Goal: Navigation & Orientation: Find specific page/section

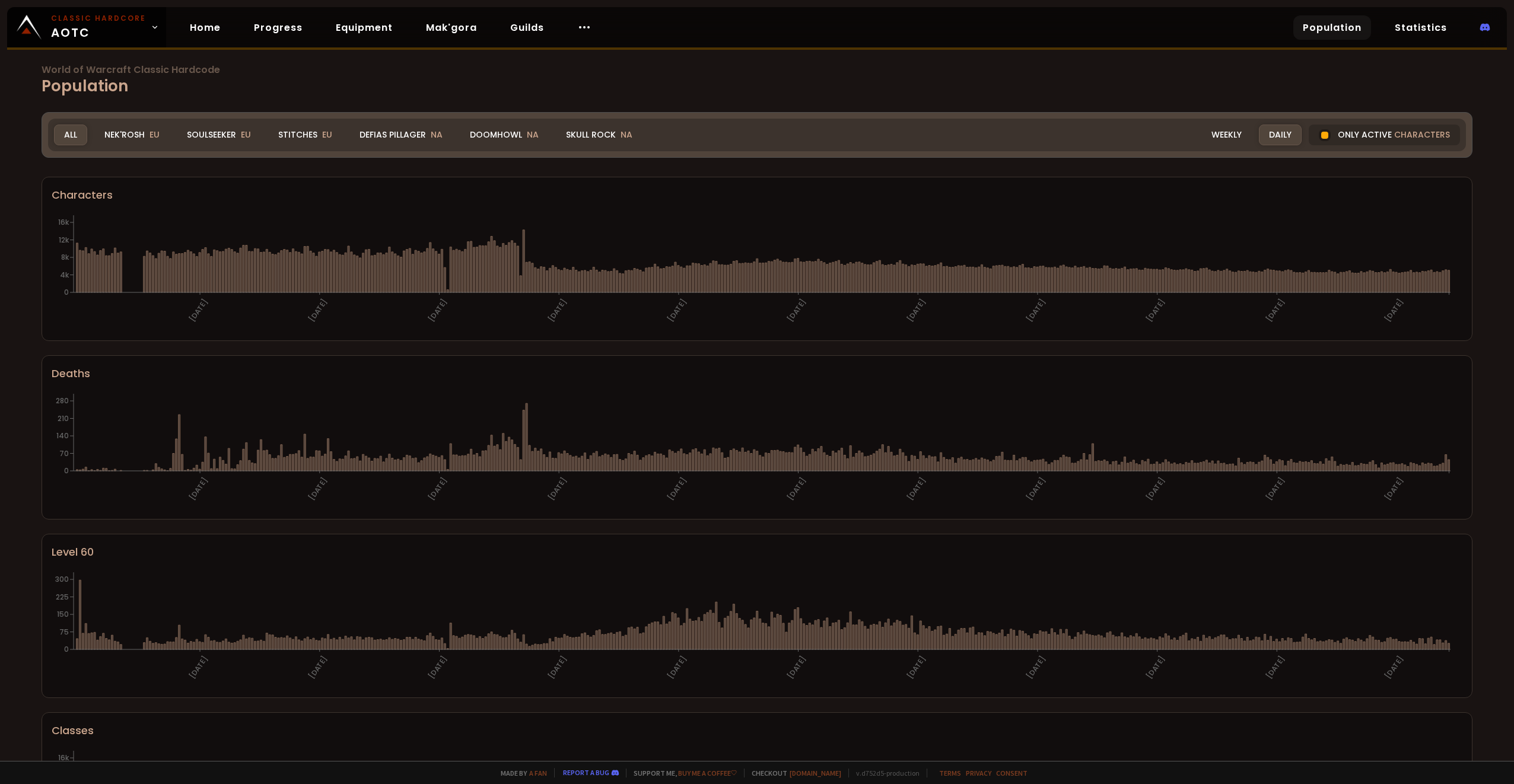
click at [66, 131] on div "All" at bounding box center [71, 135] width 33 height 21
click at [1416, 25] on link "Statistics" at bounding box center [1421, 27] width 71 height 24
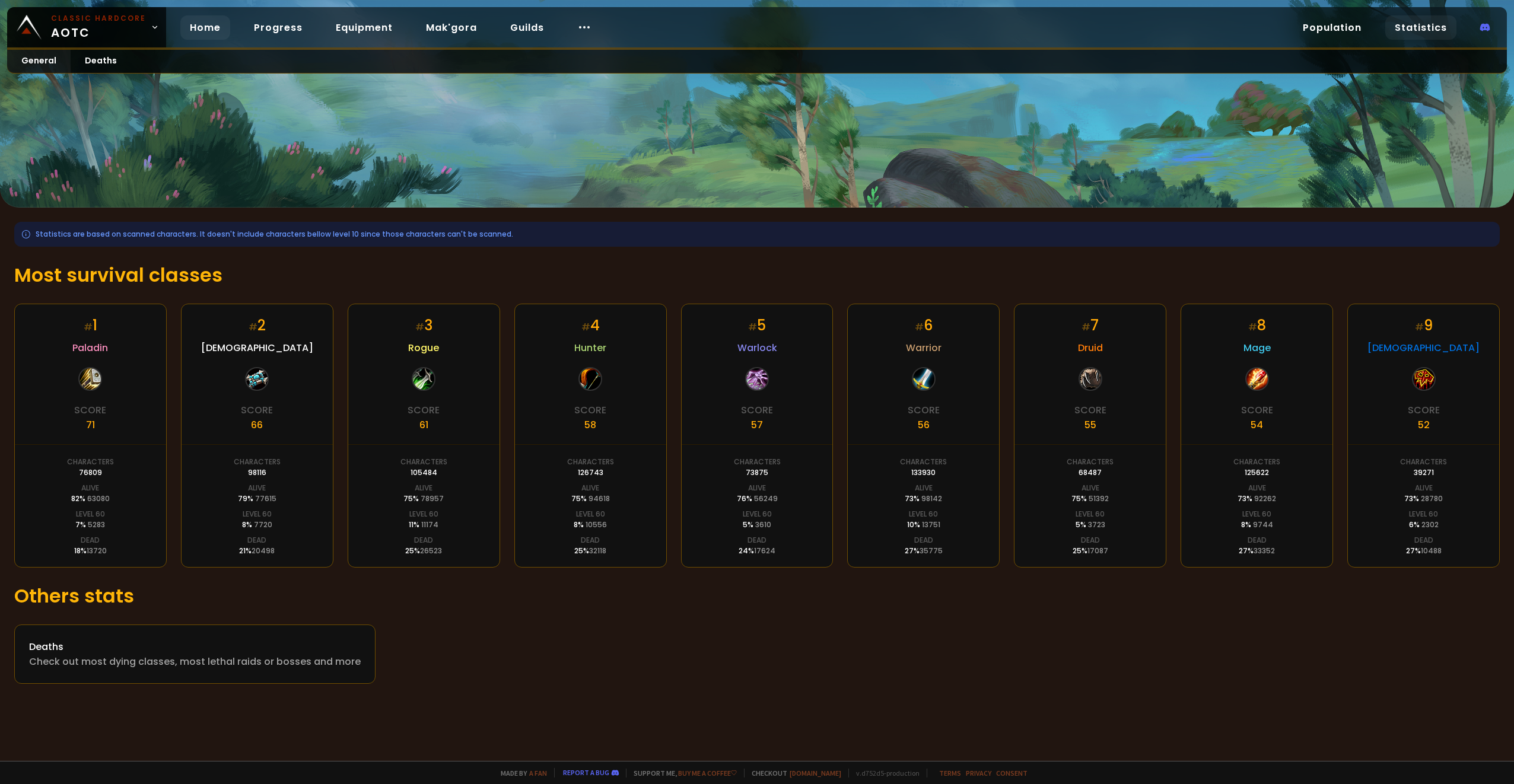
click at [196, 31] on link "Home" at bounding box center [205, 27] width 50 height 24
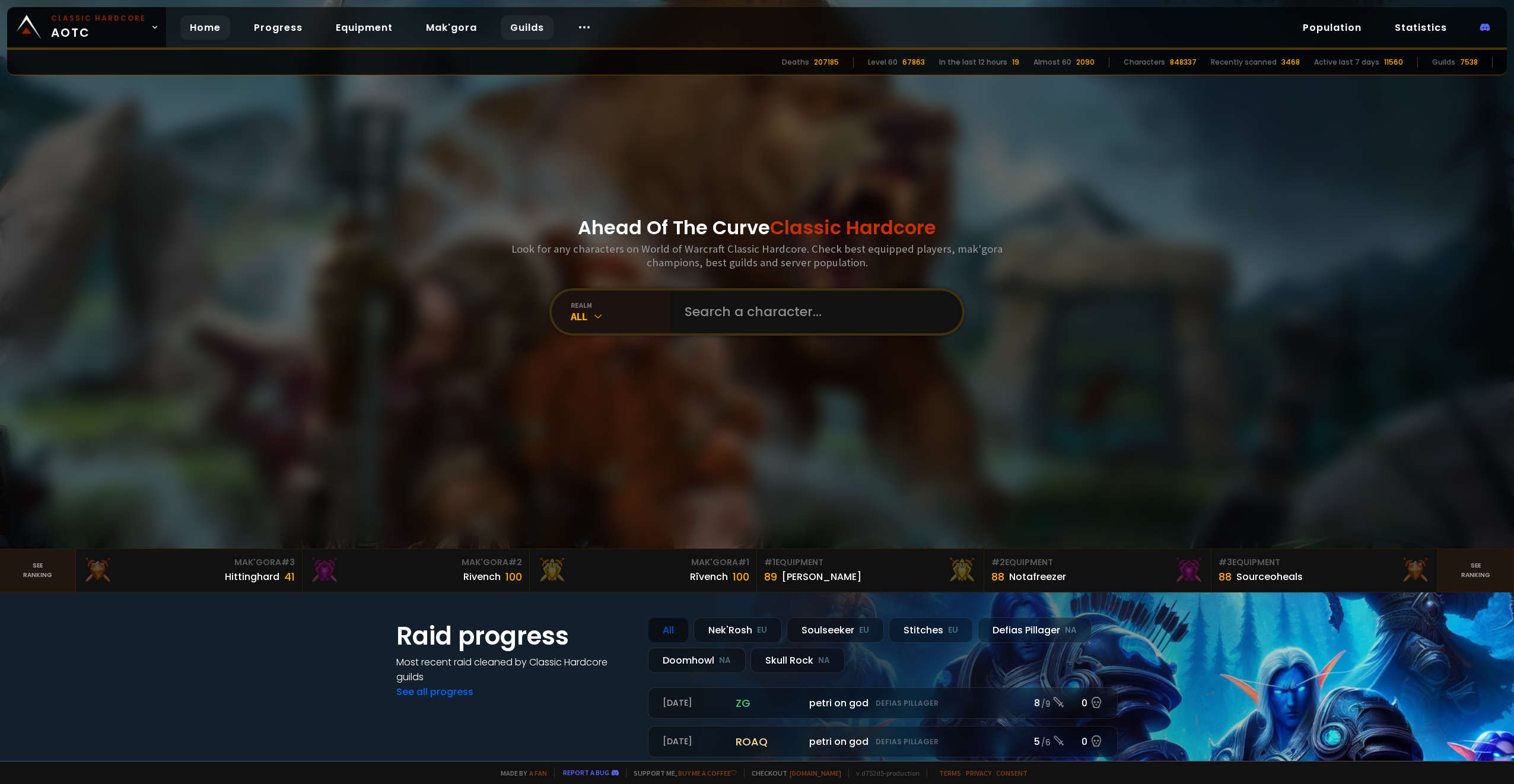
click at [505, 23] on link "Guilds" at bounding box center [527, 27] width 52 height 24
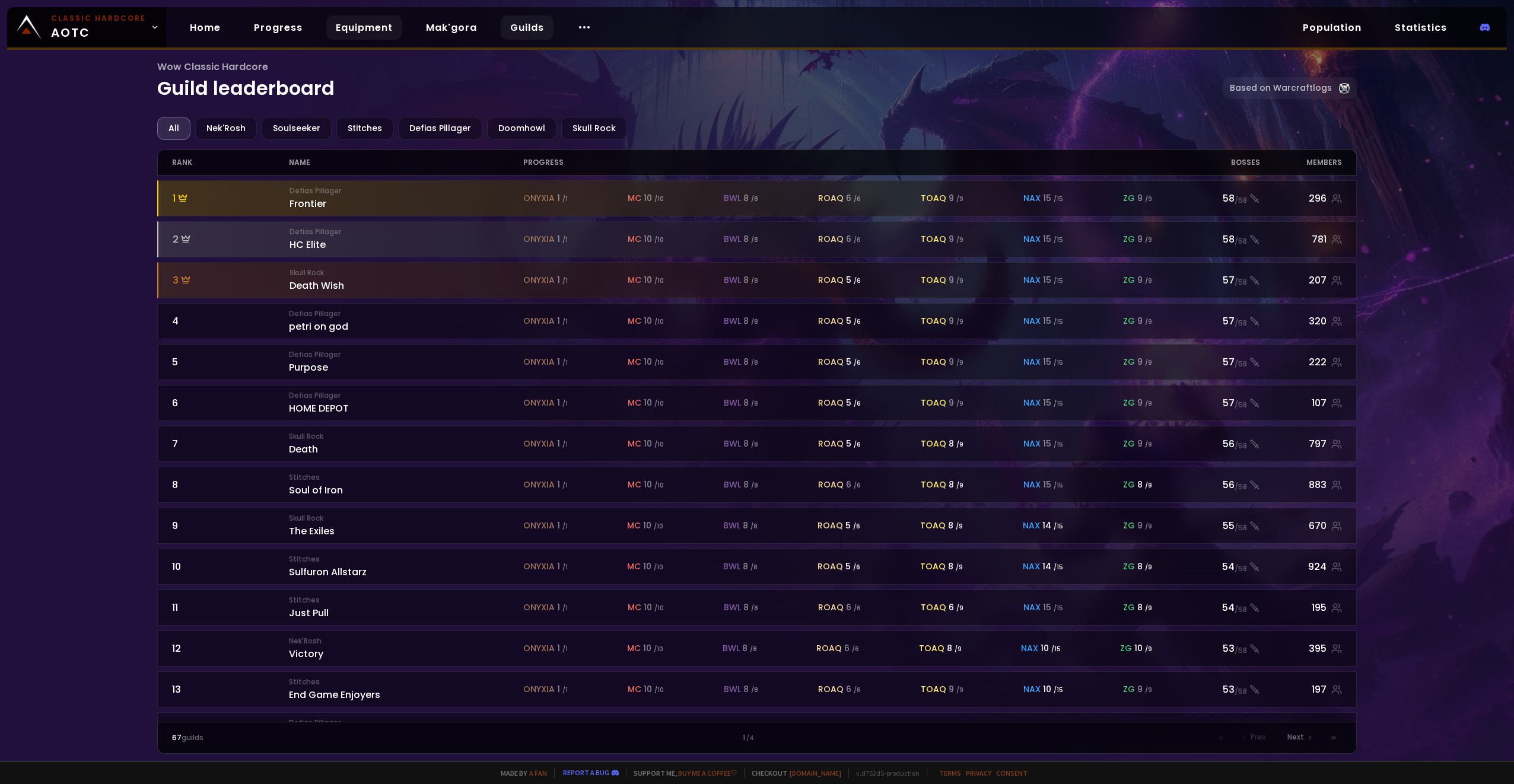
click at [362, 16] on link "Equipment" at bounding box center [364, 27] width 76 height 24
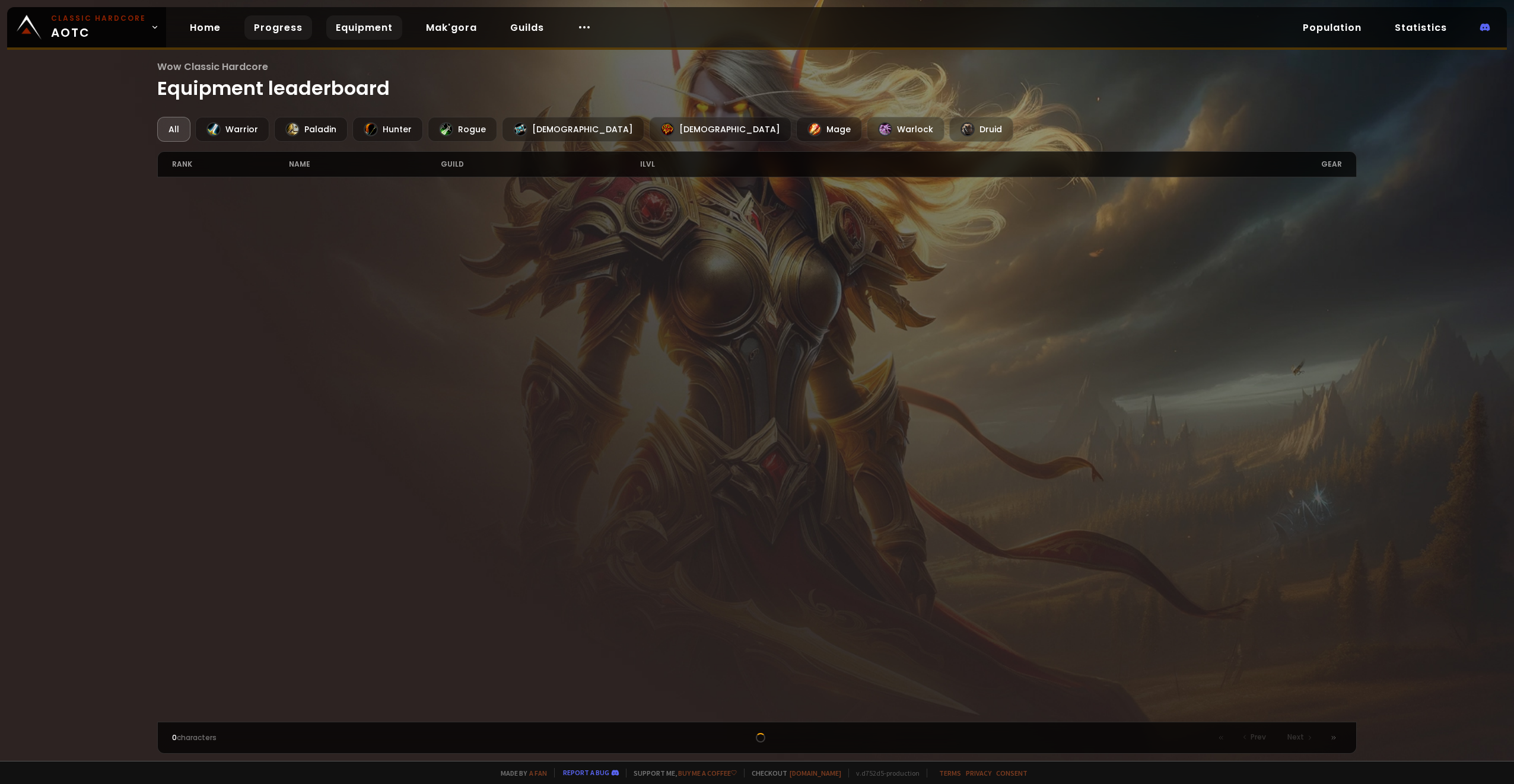
click at [292, 27] on link "Progress" at bounding box center [277, 27] width 67 height 24
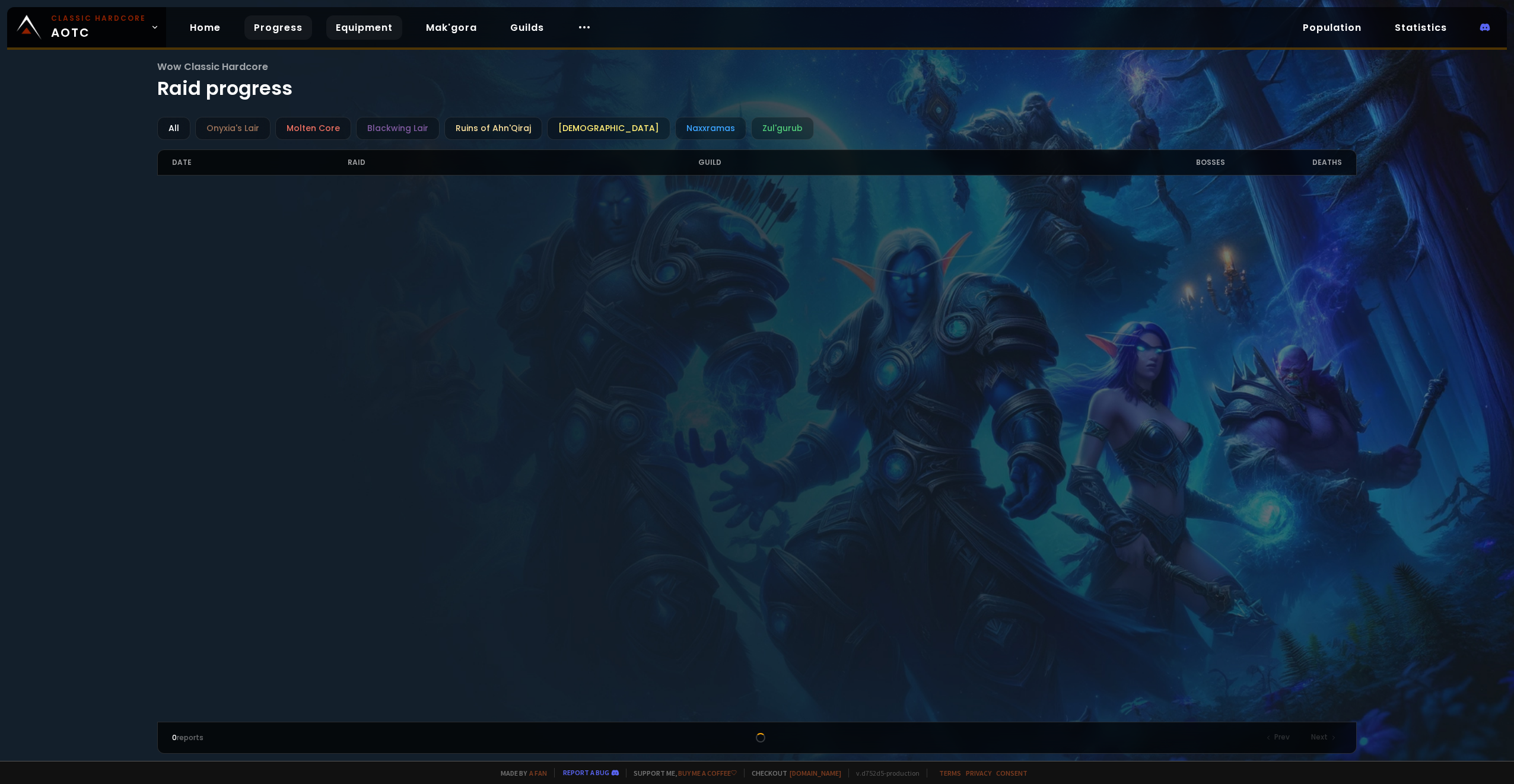
click at [374, 27] on link "Equipment" at bounding box center [364, 27] width 76 height 24
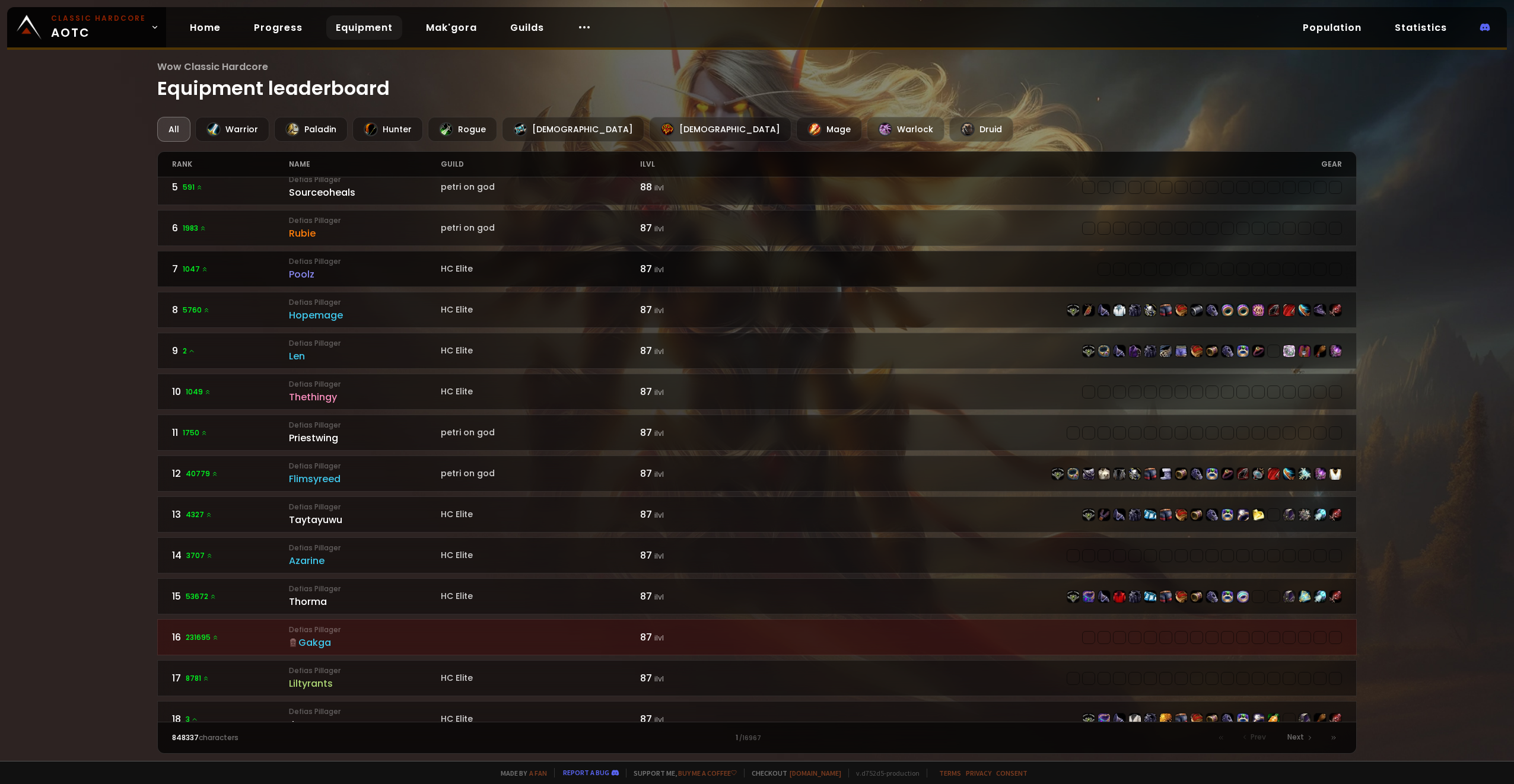
scroll to position [178, 0]
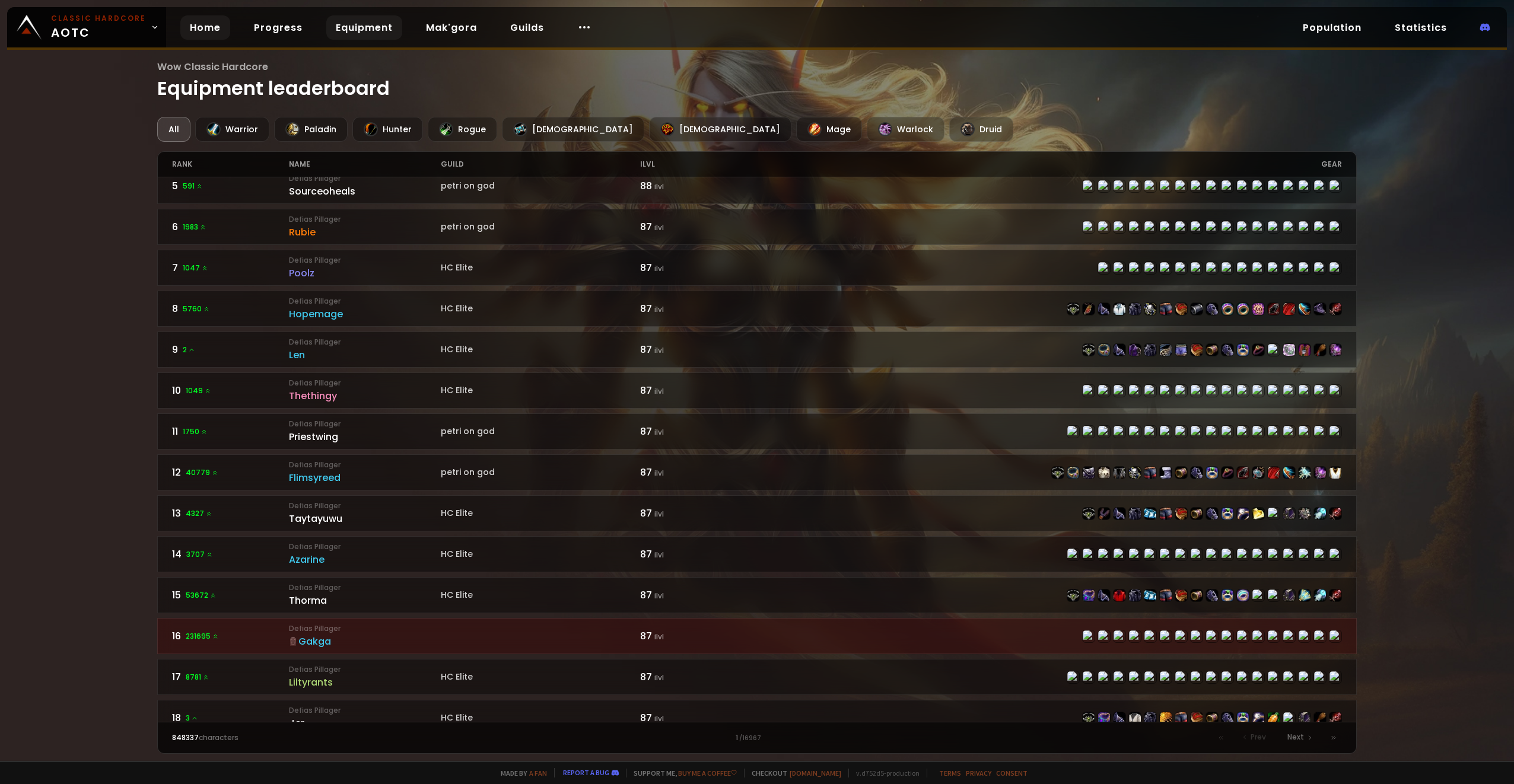
click at [210, 34] on link "Home" at bounding box center [205, 27] width 50 height 24
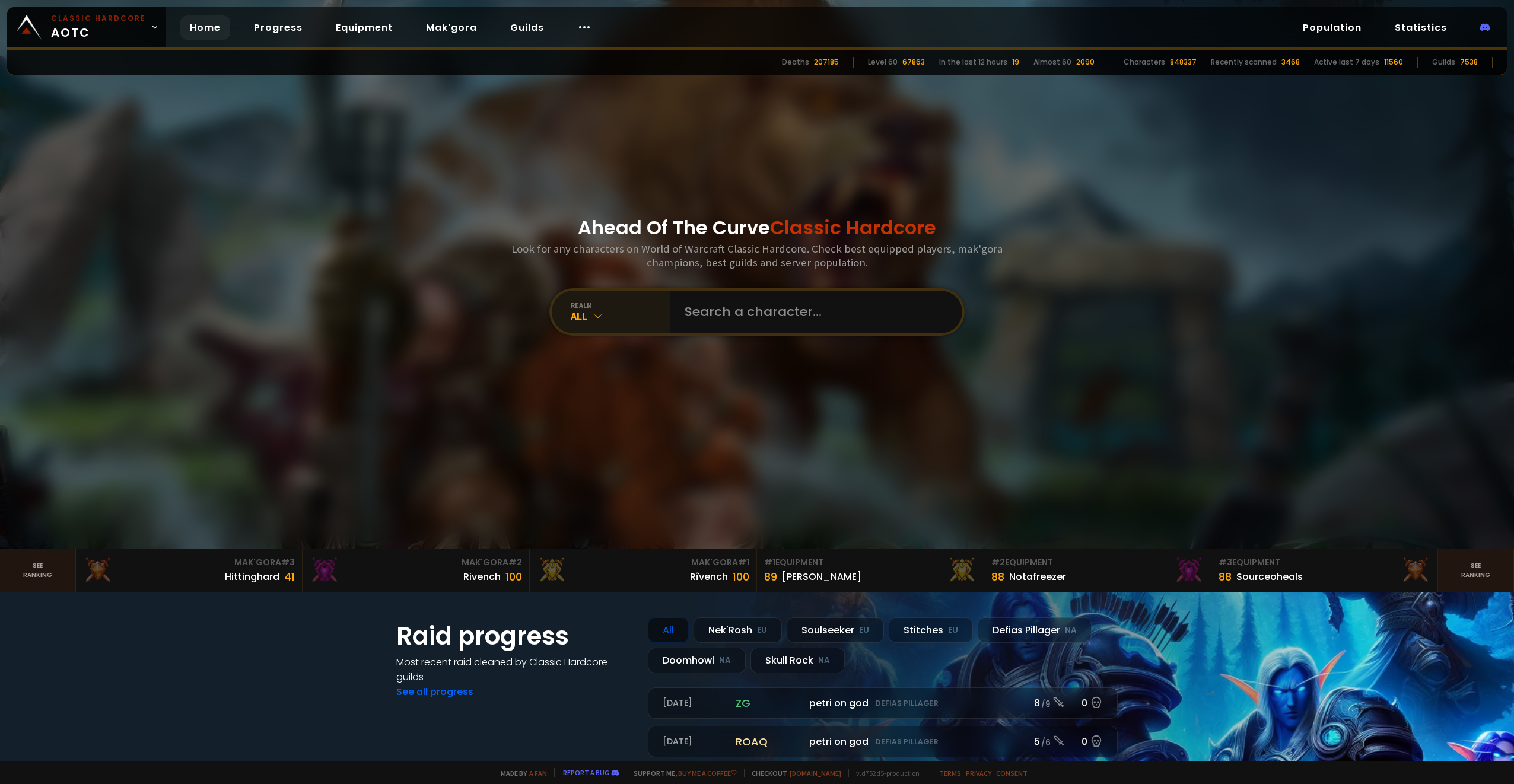
click at [606, 307] on div "realm" at bounding box center [621, 305] width 100 height 9
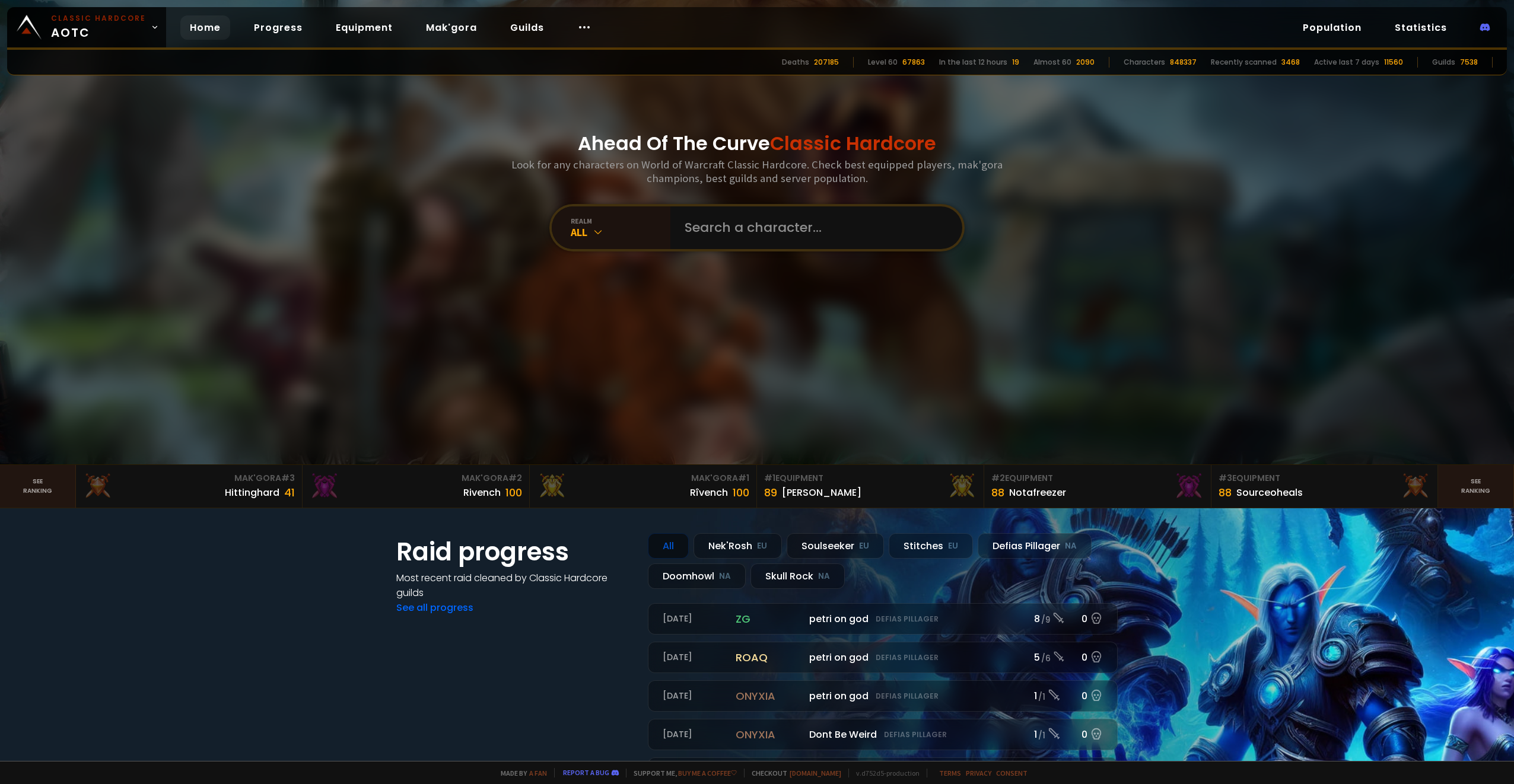
scroll to position [118, 0]
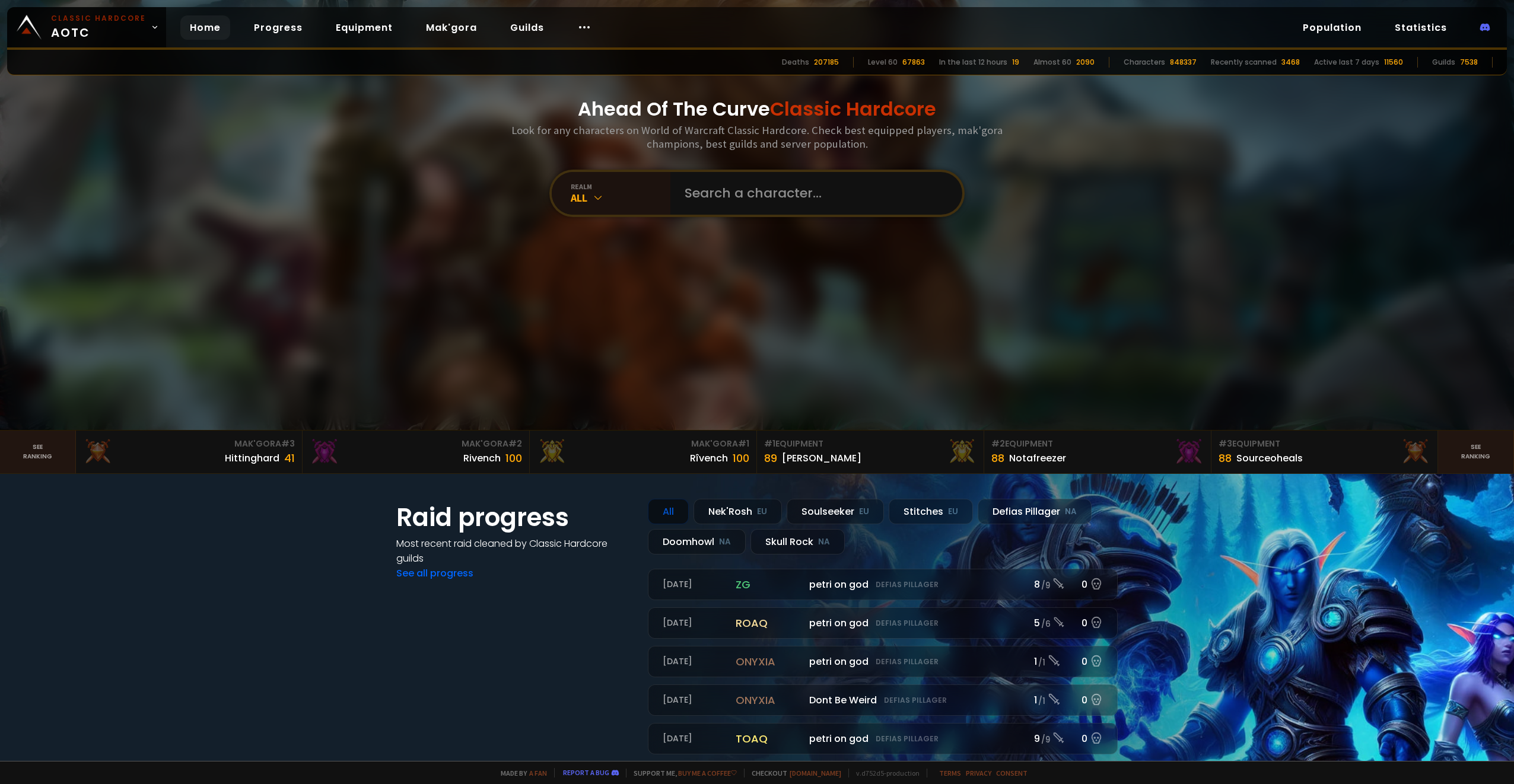
click at [602, 215] on div "realm All" at bounding box center [757, 193] width 415 height 47
click at [597, 199] on icon at bounding box center [598, 197] width 12 height 12
click at [859, 310] on div "Ahead Of The Curve Classic Hardcore Look for any characters on World of Warcraf…" at bounding box center [757, 156] width 715 height 549
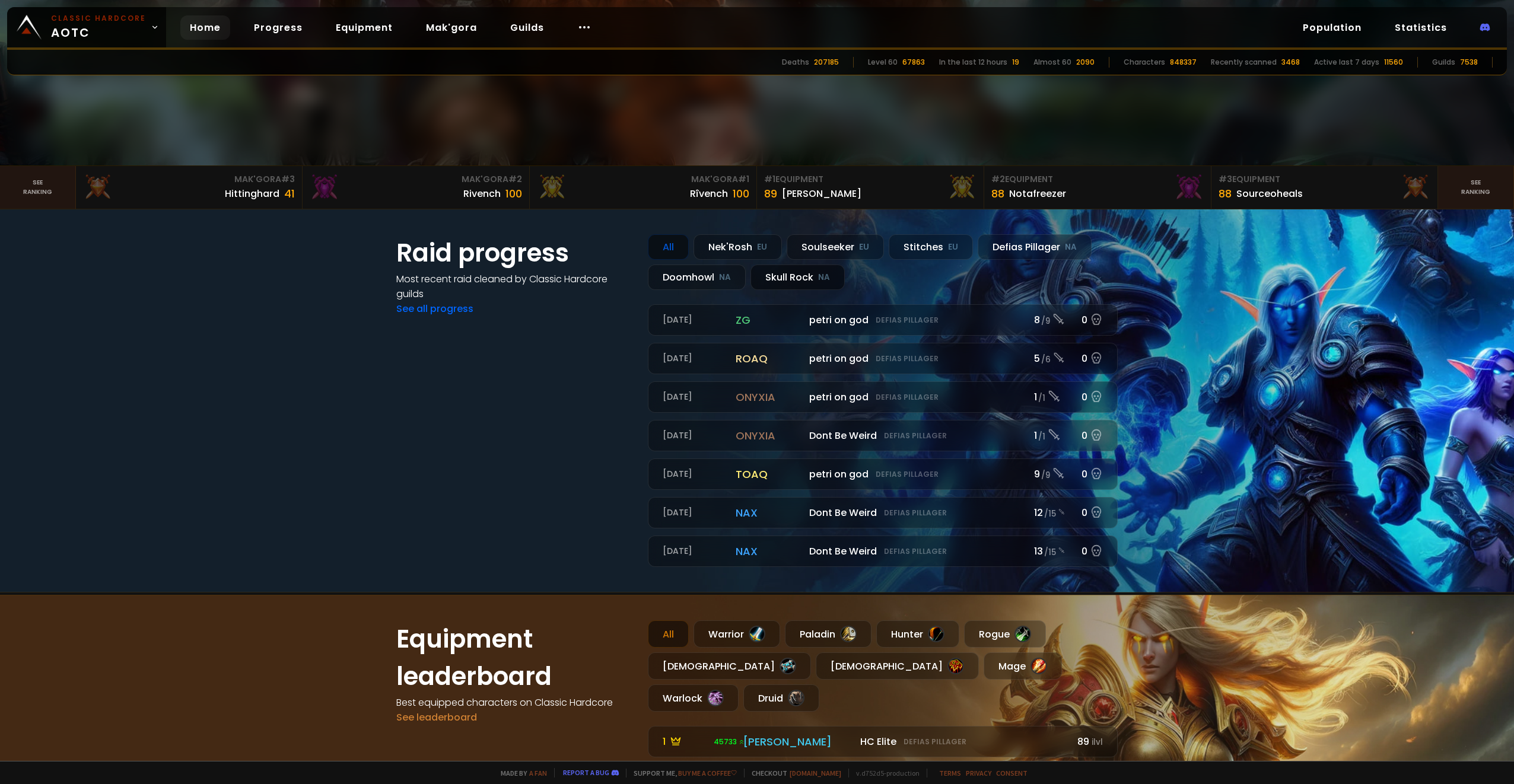
scroll to position [356, 0]
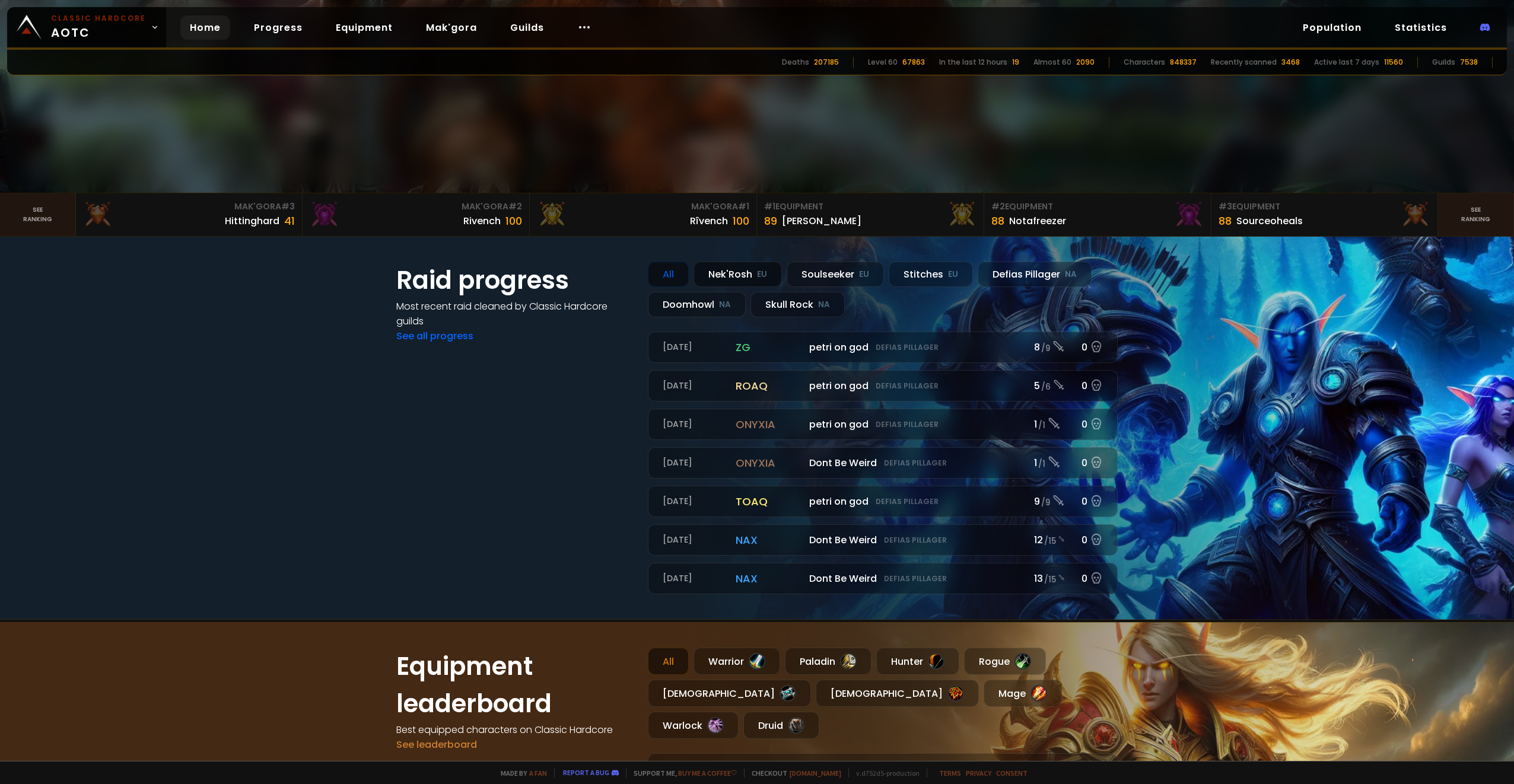
click at [728, 274] on div "Nek'Rosh EU" at bounding box center [737, 274] width 88 height 26
click at [829, 276] on div "Soulseeker EU" at bounding box center [835, 274] width 97 height 26
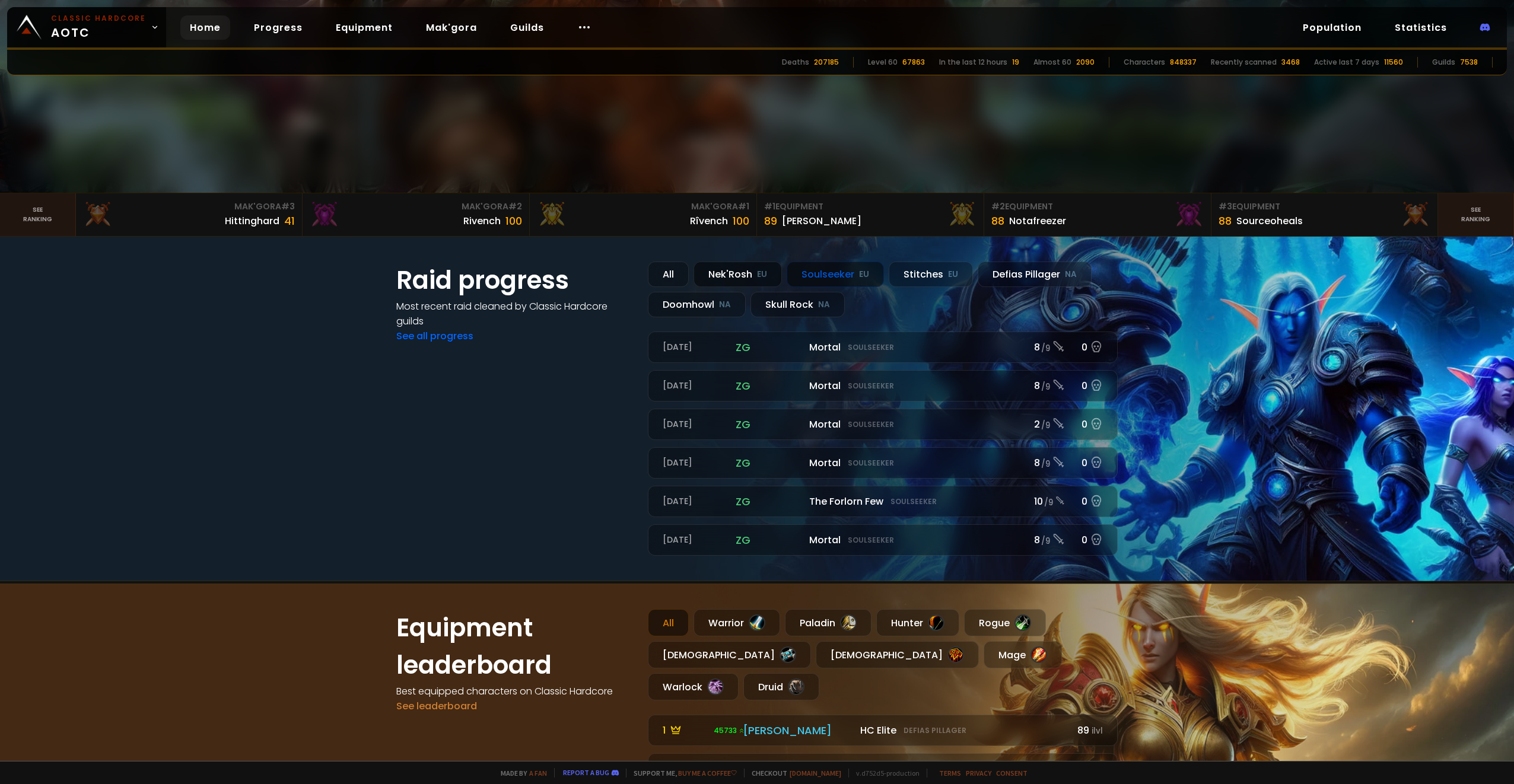
click at [764, 278] on div "Nek'Rosh EU" at bounding box center [737, 274] width 88 height 26
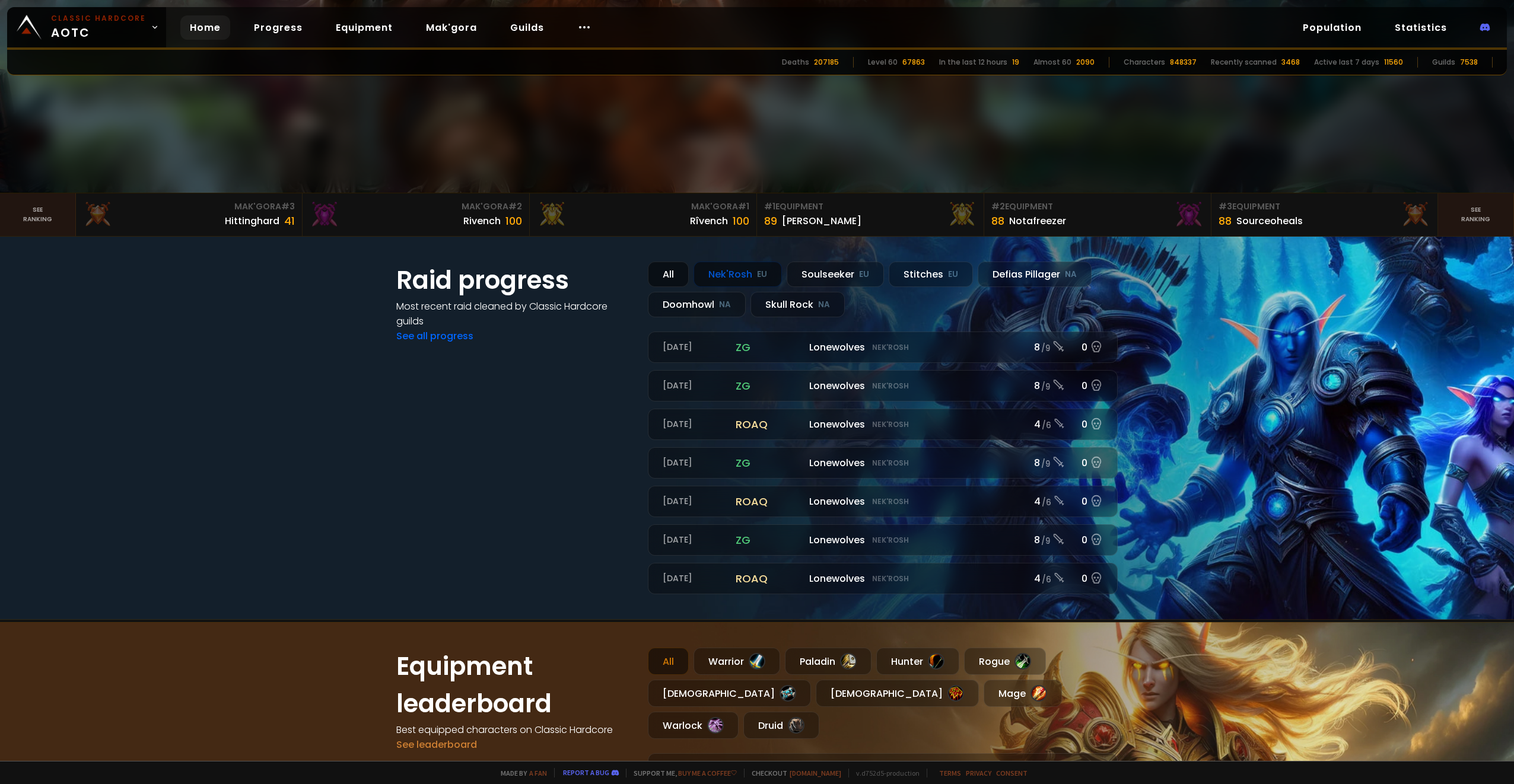
click at [667, 267] on div "All" at bounding box center [668, 274] width 41 height 26
click at [668, 311] on div "Doomhowl NA" at bounding box center [697, 304] width 98 height 26
click at [765, 262] on div "Nek'Rosh EU" at bounding box center [737, 274] width 88 height 26
click at [840, 267] on div "Soulseeker EU" at bounding box center [835, 274] width 97 height 26
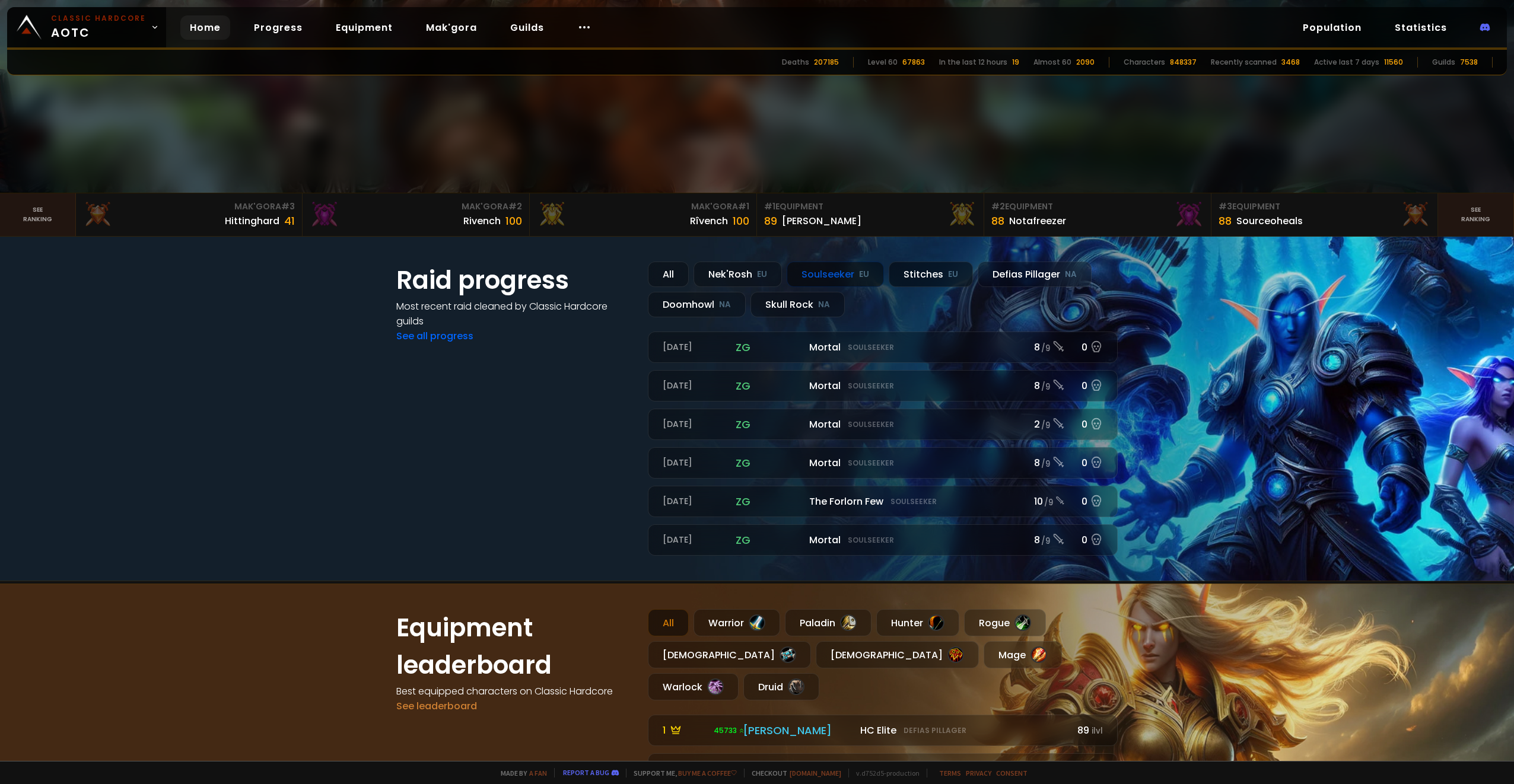
click at [917, 275] on div "Stitches EU" at bounding box center [931, 274] width 84 height 26
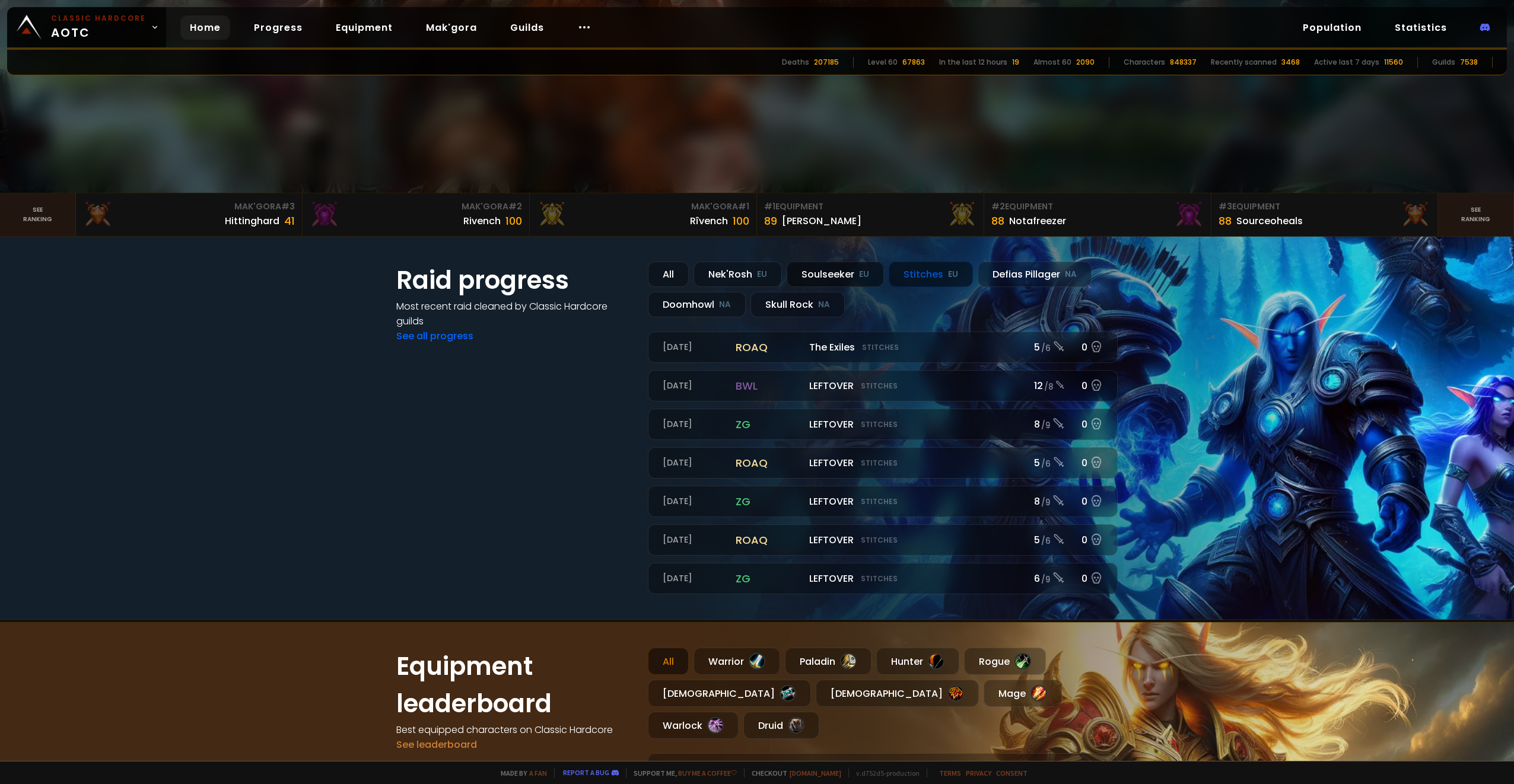
click at [862, 272] on small "EU" at bounding box center [864, 275] width 10 height 12
